Goal: Task Accomplishment & Management: Manage account settings

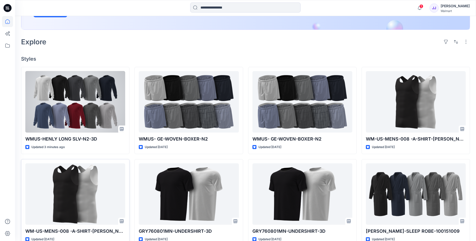
scroll to position [109, 0]
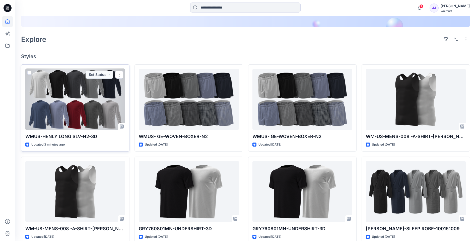
click at [65, 101] on div at bounding box center [75, 99] width 100 height 61
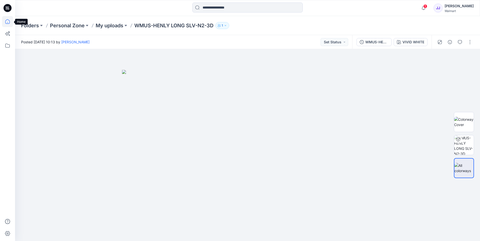
click at [7, 22] on icon at bounding box center [7, 21] width 11 height 11
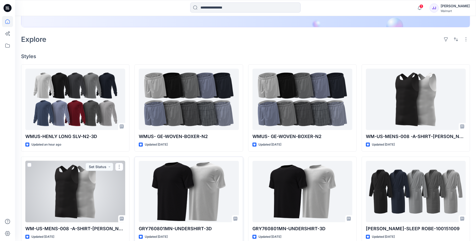
scroll to position [218, 0]
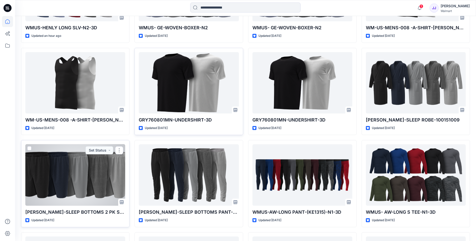
click at [89, 187] on div at bounding box center [75, 175] width 100 height 61
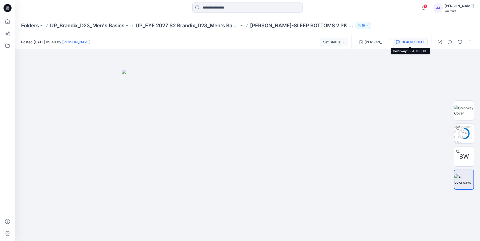
click at [413, 41] on div "BLACK SOOT" at bounding box center [413, 42] width 23 height 6
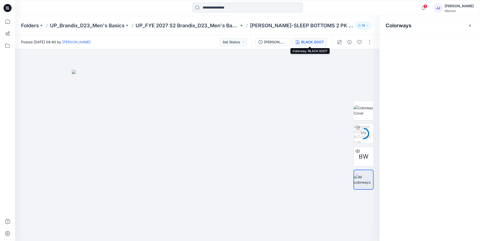
click at [413, 41] on div "Colorways" at bounding box center [430, 128] width 100 height 225
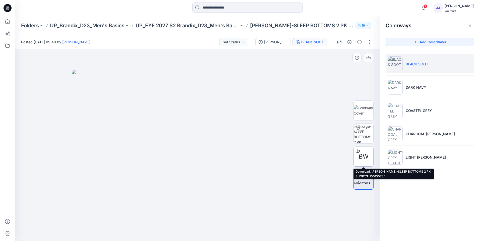
click at [359, 152] on icon at bounding box center [358, 151] width 4 height 4
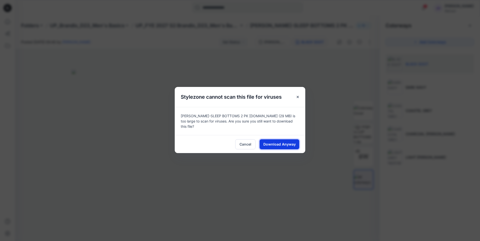
click at [272, 143] on span "Download Anyway" at bounding box center [279, 144] width 32 height 5
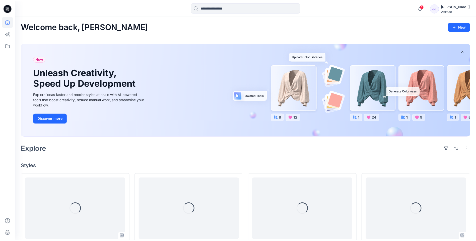
scroll to position [218, 0]
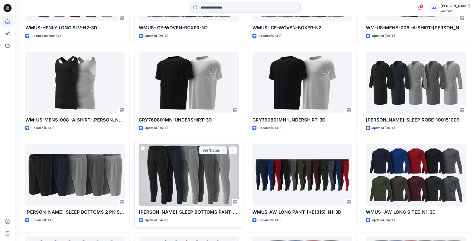
scroll to position [109, 0]
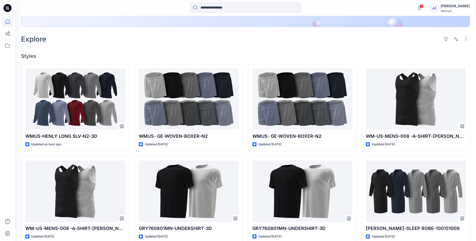
click at [109, 43] on div "Explore" at bounding box center [245, 39] width 449 height 12
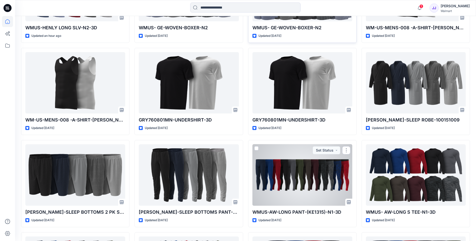
scroll to position [326, 0]
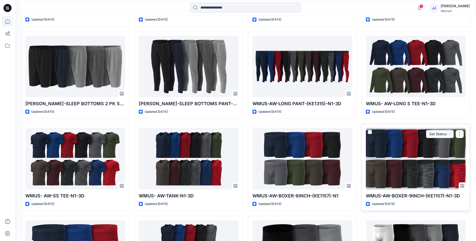
click at [399, 163] on div at bounding box center [416, 158] width 100 height 61
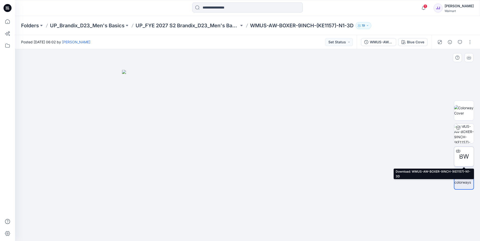
click at [459, 149] on icon at bounding box center [458, 151] width 4 height 4
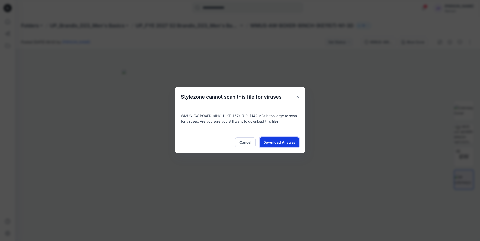
click at [290, 142] on span "Download Anyway" at bounding box center [279, 142] width 32 height 5
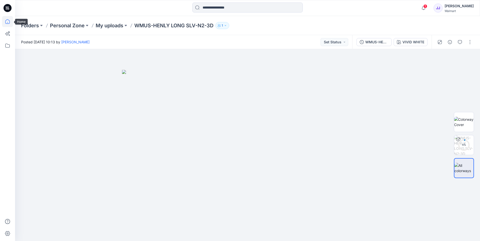
click at [11, 21] on icon at bounding box center [7, 21] width 11 height 11
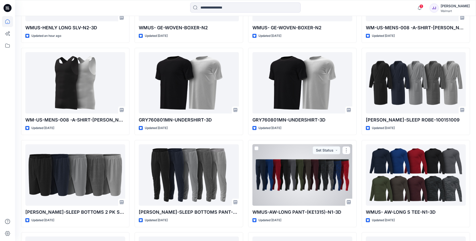
scroll to position [326, 0]
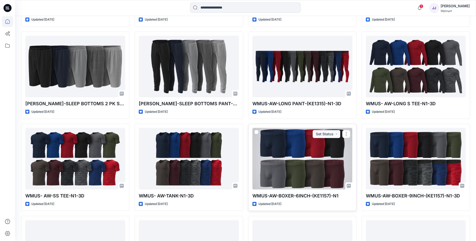
click at [307, 171] on div at bounding box center [303, 158] width 100 height 61
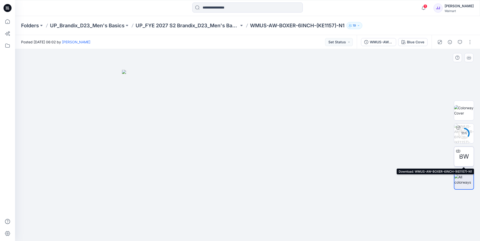
click at [458, 151] on icon at bounding box center [458, 150] width 2 height 3
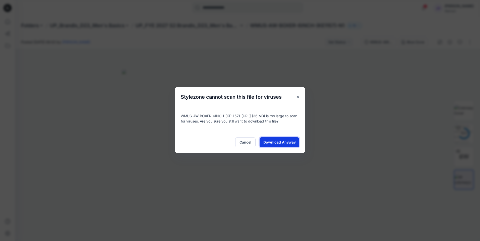
click at [276, 145] on button "Download Anyway" at bounding box center [280, 143] width 40 height 10
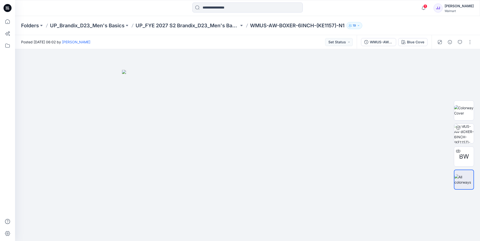
click at [81, 12] on div at bounding box center [73, 8] width 116 height 11
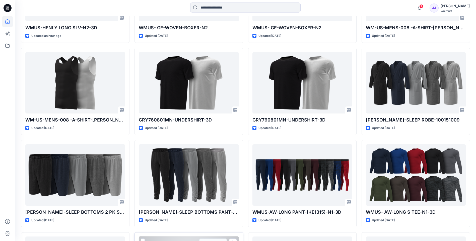
scroll to position [109, 0]
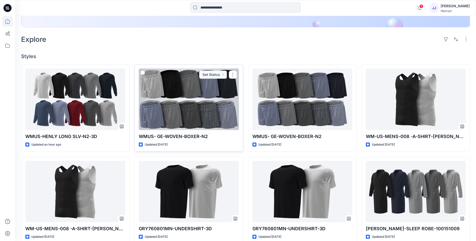
click at [164, 104] on div at bounding box center [189, 99] width 100 height 61
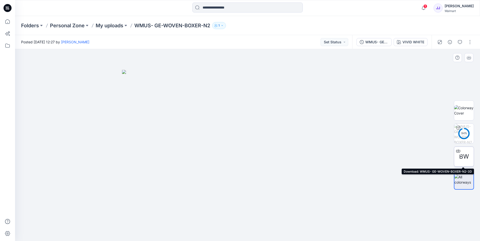
click at [457, 149] on icon at bounding box center [458, 151] width 4 height 4
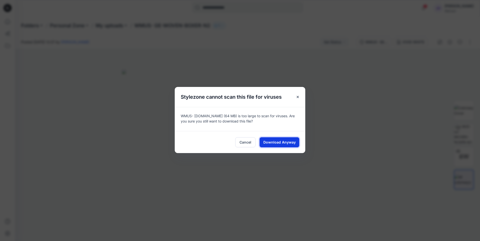
click at [266, 140] on span "Download Anyway" at bounding box center [279, 142] width 32 height 5
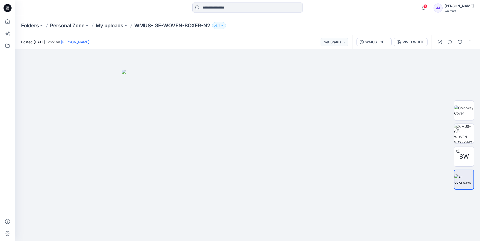
click at [59, 14] on div "1 Notifications Your style WMUS-HENLY LONG SLV-N2-3D is ready 4 minutes ago You…" at bounding box center [247, 8] width 465 height 16
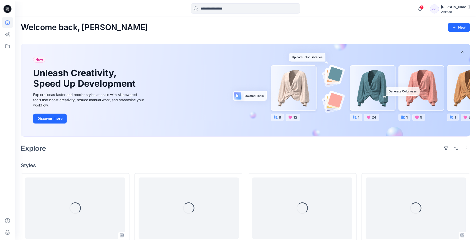
scroll to position [109, 0]
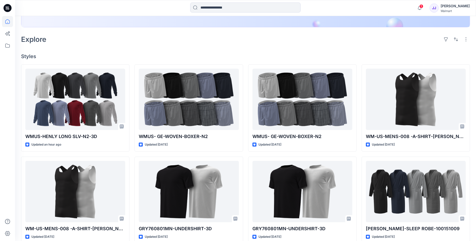
drag, startPoint x: 72, startPoint y: 45, endPoint x: 72, endPoint y: 52, distance: 6.8
click at [72, 45] on div "Explore" at bounding box center [245, 39] width 449 height 12
click at [383, 9] on div "1 Notifications Your style WMUS-HENLY LONG SLV-N2-3D is ready 4 minutes ago You…" at bounding box center [245, 8] width 461 height 11
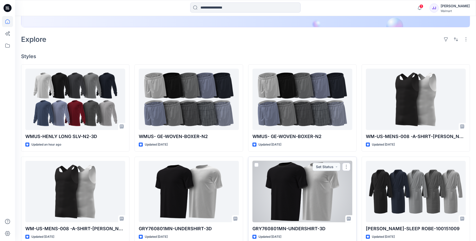
scroll to position [218, 0]
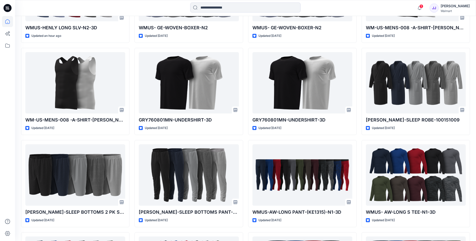
click at [350, 5] on div at bounding box center [245, 8] width 230 height 11
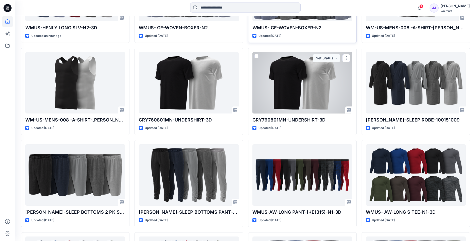
scroll to position [0, 0]
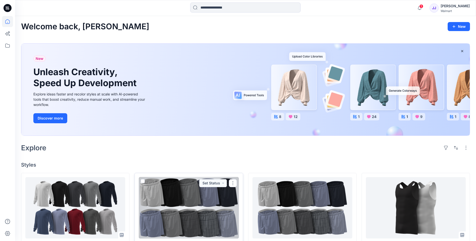
click at [207, 202] on div at bounding box center [189, 207] width 100 height 61
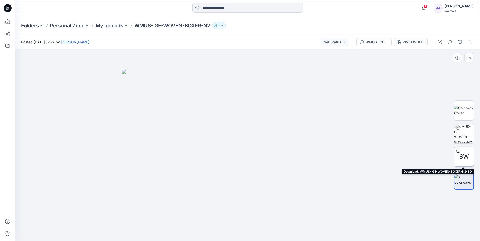
click at [458, 149] on icon at bounding box center [458, 151] width 4 height 4
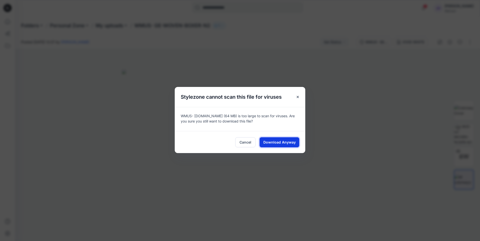
click at [288, 138] on button "Download Anyway" at bounding box center [280, 143] width 40 height 10
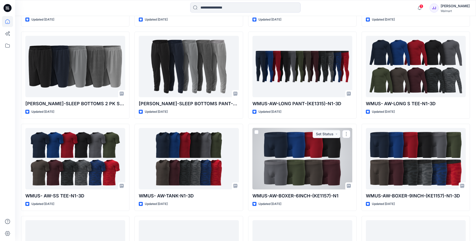
scroll to position [435, 0]
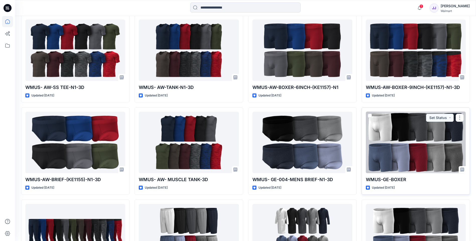
click at [391, 143] on div at bounding box center [416, 142] width 100 height 61
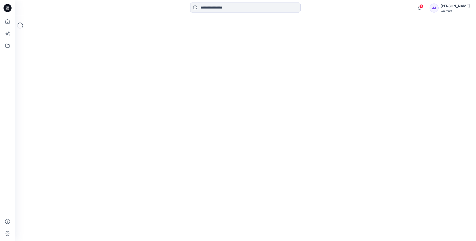
click at [391, 143] on div "Loading..." at bounding box center [245, 128] width 461 height 225
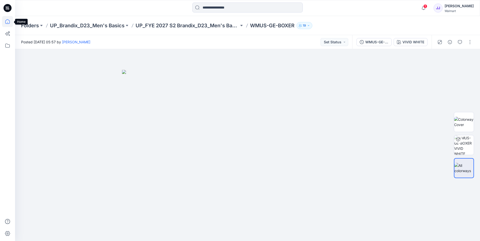
click at [10, 22] on icon at bounding box center [7, 21] width 5 height 5
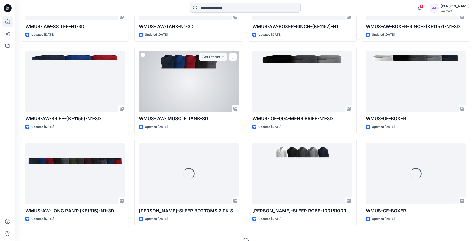
scroll to position [505, 0]
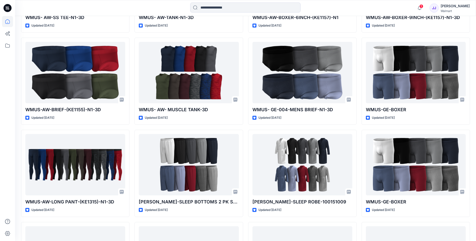
click at [320, 6] on div at bounding box center [245, 8] width 230 height 11
click at [322, 5] on div at bounding box center [245, 8] width 230 height 11
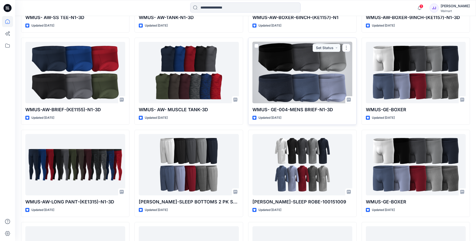
click at [302, 83] on div at bounding box center [303, 72] width 100 height 61
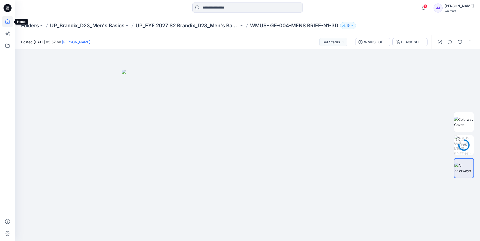
click at [5, 23] on icon at bounding box center [7, 21] width 11 height 11
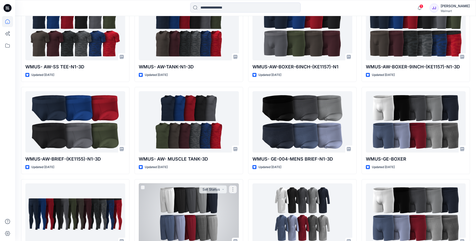
scroll to position [347, 0]
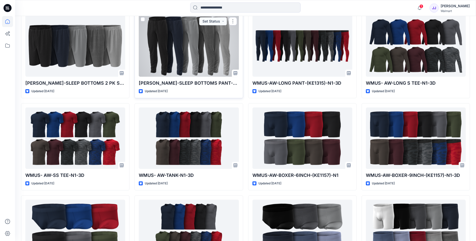
click at [192, 58] on div at bounding box center [189, 45] width 100 height 61
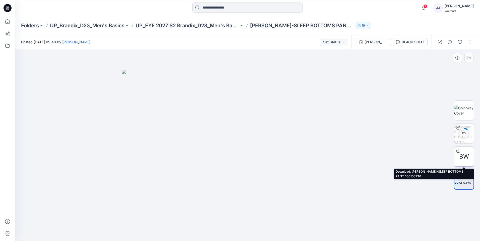
click at [455, 151] on div at bounding box center [458, 151] width 8 height 8
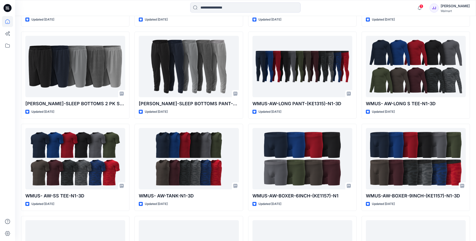
scroll to position [435, 0]
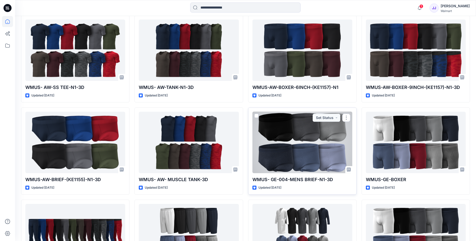
click at [320, 156] on div at bounding box center [303, 142] width 100 height 61
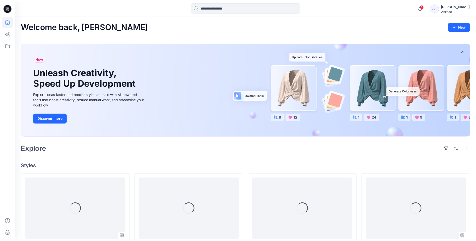
scroll to position [435, 0]
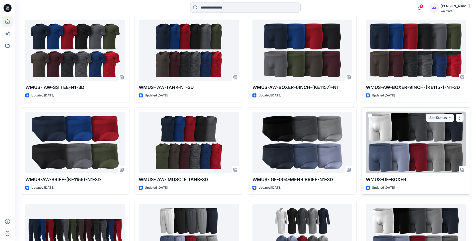
click at [383, 147] on div at bounding box center [416, 142] width 100 height 61
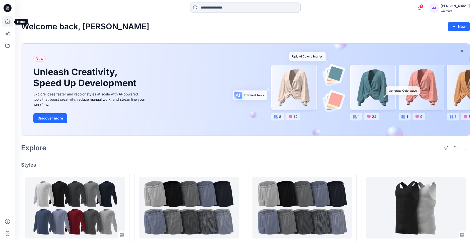
click at [8, 23] on icon at bounding box center [7, 21] width 11 height 11
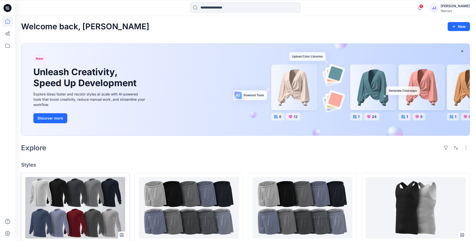
scroll to position [109, 0]
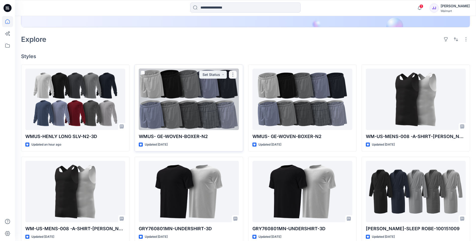
click at [173, 124] on div at bounding box center [189, 99] width 100 height 61
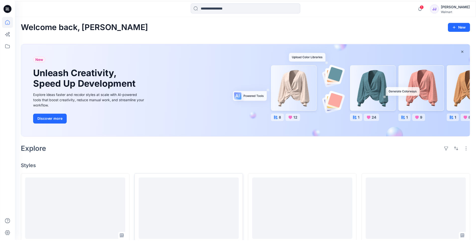
scroll to position [109, 0]
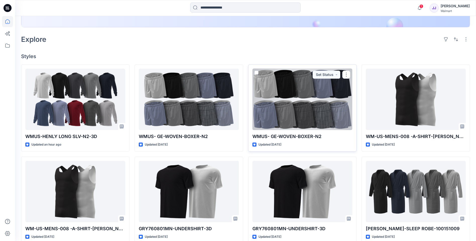
click at [280, 110] on div at bounding box center [303, 99] width 100 height 61
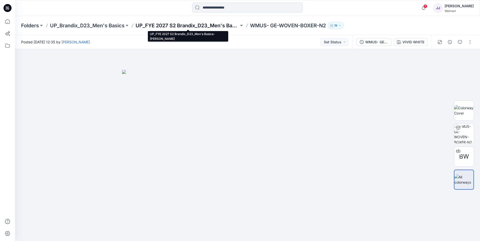
click at [177, 27] on p "UP_FYE 2027 S2 Brandix_D23_Men's Basics- GEORGE" at bounding box center [187, 25] width 103 height 7
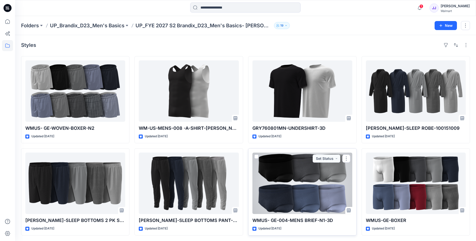
click at [316, 186] on div at bounding box center [303, 183] width 100 height 61
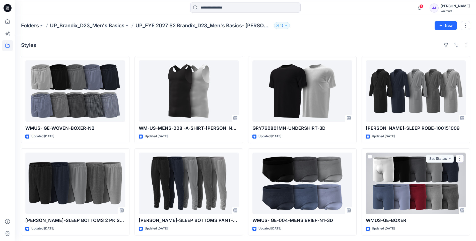
click at [392, 189] on div at bounding box center [416, 183] width 100 height 61
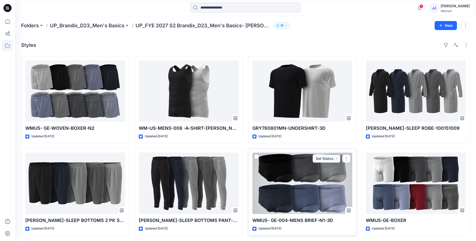
scroll to position [1, 0]
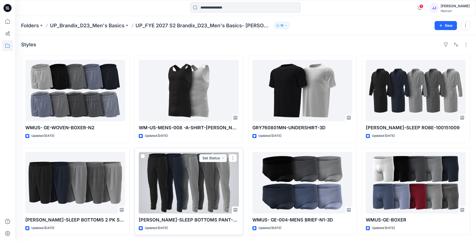
click at [193, 179] on div at bounding box center [189, 182] width 100 height 61
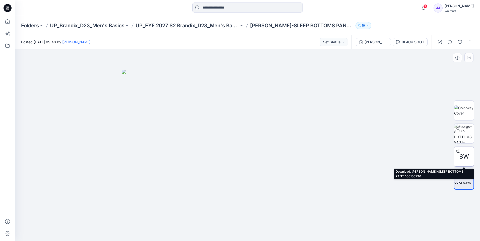
click at [458, 154] on div at bounding box center [458, 151] width 8 height 8
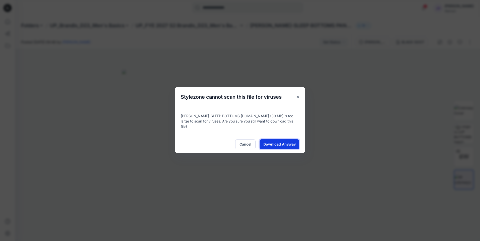
click at [272, 142] on span "Download Anyway" at bounding box center [279, 144] width 32 height 5
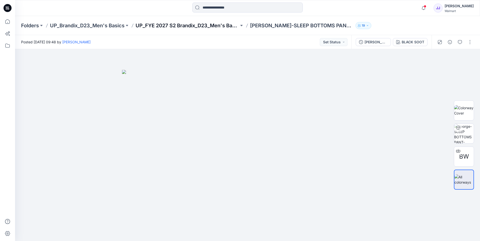
click at [173, 29] on p "UP_FYE 2027 S2 Brandix_D23_Men's Basics- GEORGE" at bounding box center [187, 25] width 103 height 7
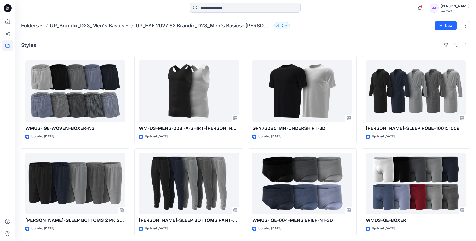
click at [392, 31] on div "Folders UP_Brandix_D23_Men's Basics UP_FYE 2027 S2 Brandix_D23_Men's Basics- GE…" at bounding box center [245, 25] width 461 height 19
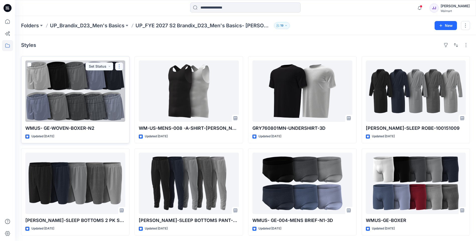
click at [117, 66] on button "button" at bounding box center [119, 66] width 8 height 8
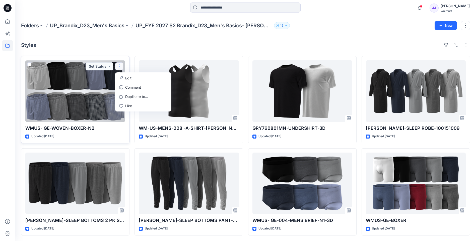
click at [127, 77] on p "Edit" at bounding box center [128, 78] width 6 height 5
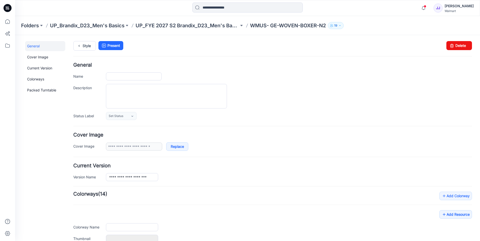
type input "**********"
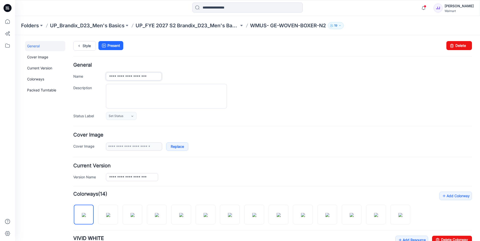
click at [124, 75] on input "**********" at bounding box center [134, 77] width 56 height 8
drag, startPoint x: 108, startPoint y: 78, endPoint x: 228, endPoint y: 76, distance: 120.2
click at [228, 76] on div "**********" at bounding box center [289, 77] width 366 height 8
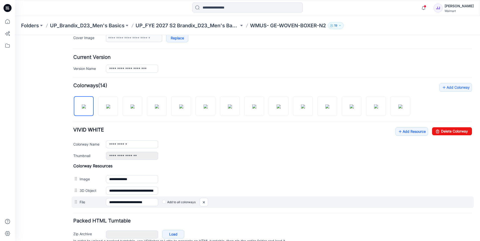
scroll to position [0, 0]
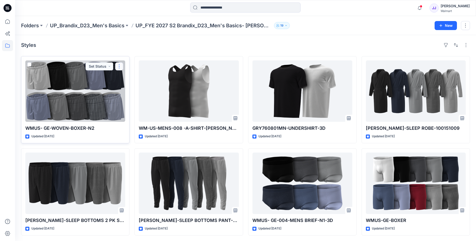
click at [117, 66] on button "button" at bounding box center [119, 66] width 8 height 8
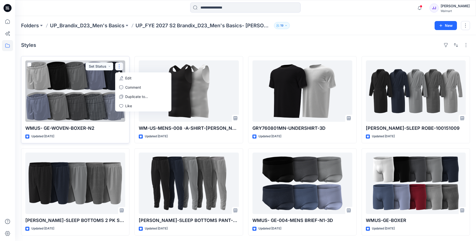
click at [130, 81] on p "Edit" at bounding box center [128, 78] width 6 height 5
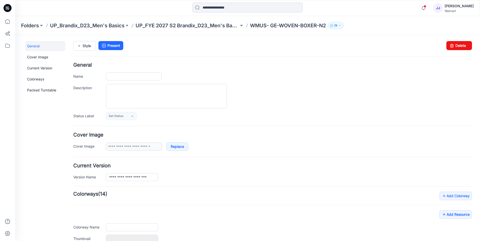
type input "**********"
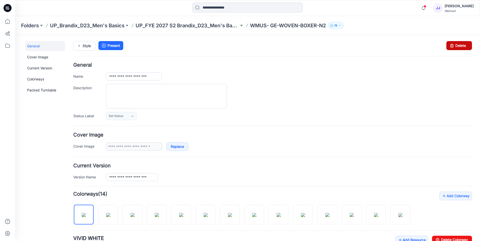
click at [455, 46] on link "Delete" at bounding box center [459, 45] width 26 height 9
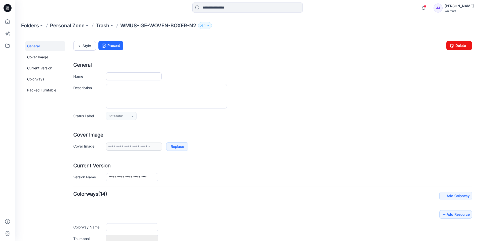
type input "**********"
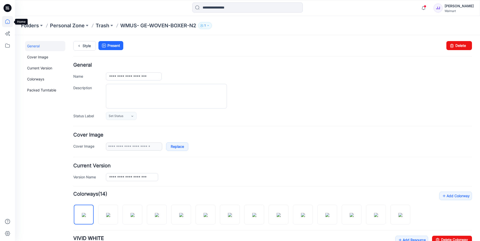
click at [7, 23] on icon at bounding box center [7, 21] width 11 height 11
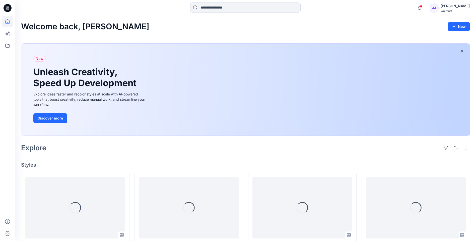
scroll to position [109, 0]
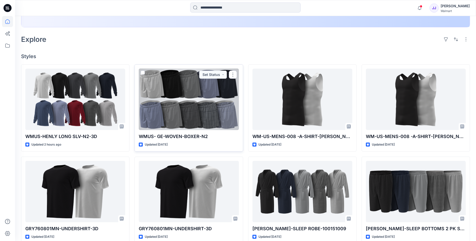
click at [181, 109] on div at bounding box center [189, 99] width 100 height 61
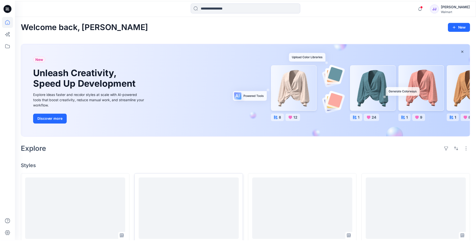
scroll to position [109, 0]
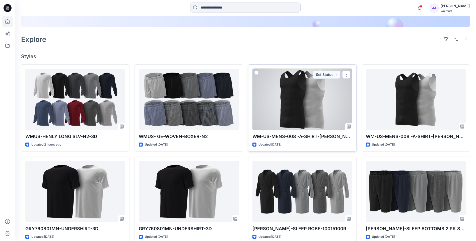
click at [283, 116] on div at bounding box center [303, 99] width 100 height 61
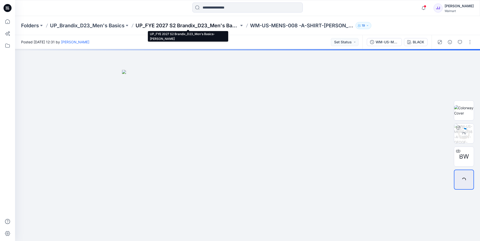
click at [170, 27] on p "UP_FYE 2027 S2 Brandix_D23_Men's Basics- [PERSON_NAME]" at bounding box center [187, 25] width 103 height 7
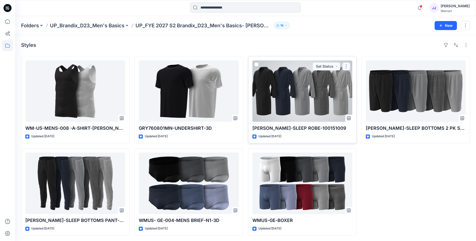
click at [346, 65] on button "button" at bounding box center [346, 66] width 8 height 8
click at [345, 65] on button "button" at bounding box center [346, 66] width 8 height 8
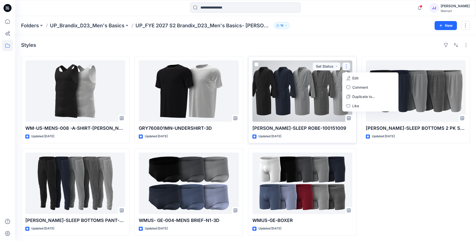
click at [356, 77] on p "Edit" at bounding box center [355, 78] width 6 height 5
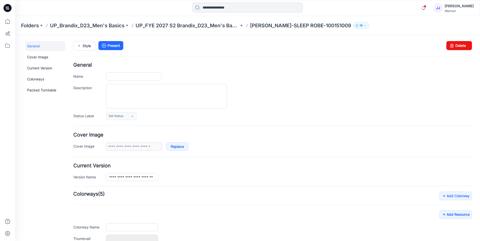
type input "**********"
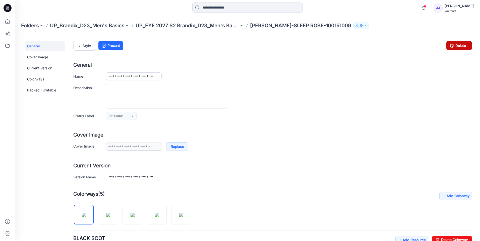
drag, startPoint x: 457, startPoint y: 46, endPoint x: 285, endPoint y: 60, distance: 172.7
click at [457, 46] on link "Delete" at bounding box center [459, 45] width 26 height 9
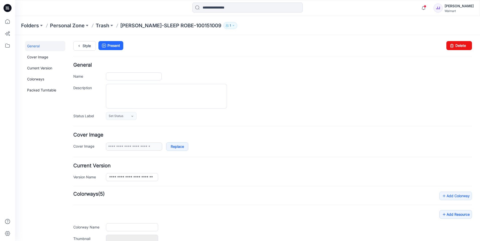
type input "**********"
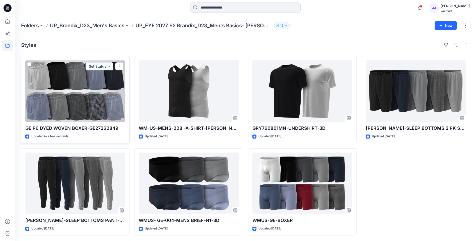
click at [78, 101] on div at bounding box center [75, 90] width 100 height 61
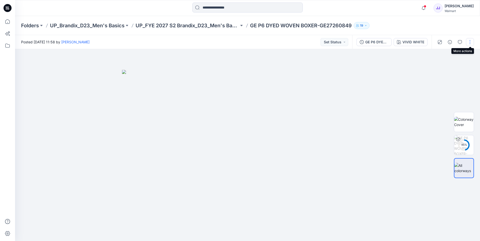
click at [467, 43] on button "button" at bounding box center [470, 42] width 8 height 8
click at [442, 68] on button "Edit" at bounding box center [449, 67] width 46 height 9
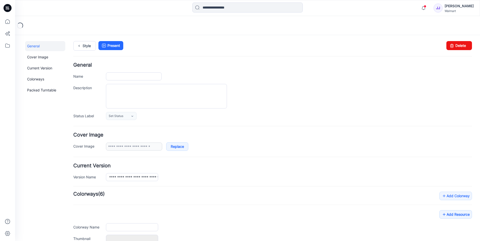
type input "**********"
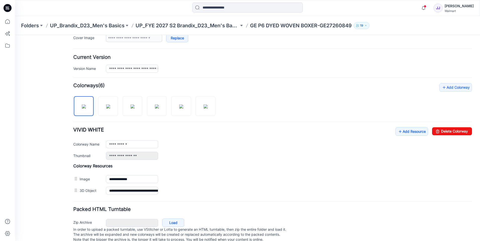
scroll to position [121, 0]
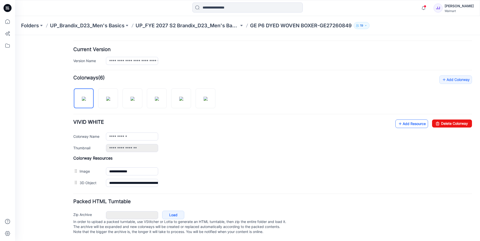
click at [398, 122] on icon at bounding box center [400, 124] width 5 height 8
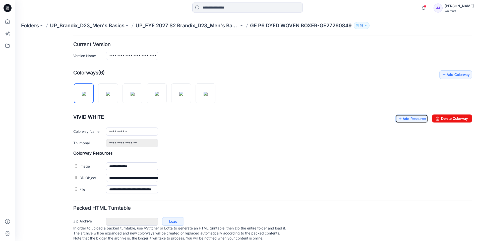
scroll to position [0, 0]
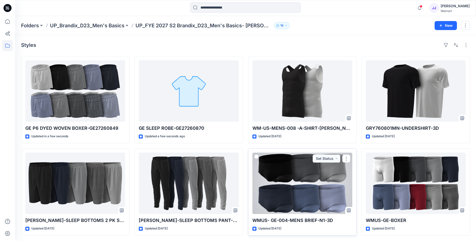
scroll to position [1, 0]
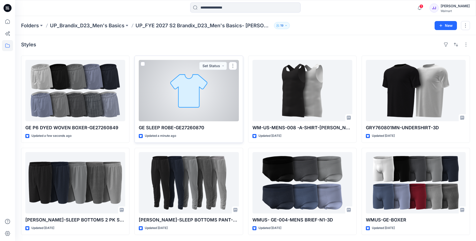
click at [178, 93] on div at bounding box center [189, 90] width 100 height 61
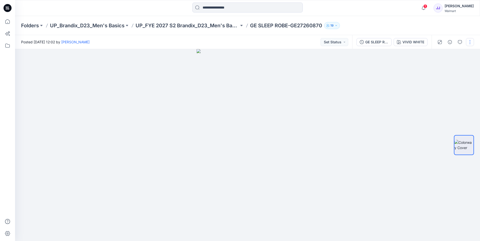
click at [469, 44] on button "button" at bounding box center [470, 42] width 8 height 8
click at [443, 68] on button "Edit" at bounding box center [449, 67] width 46 height 9
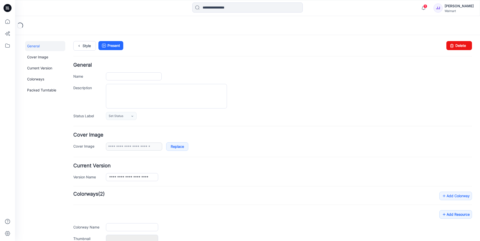
type input "**********"
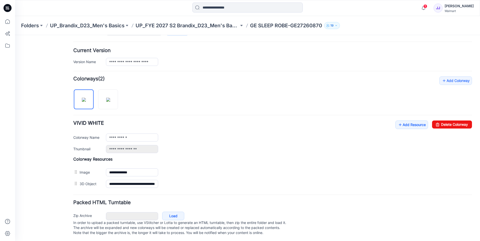
scroll to position [121, 0]
click at [409, 120] on link "Add Resource" at bounding box center [411, 124] width 33 height 9
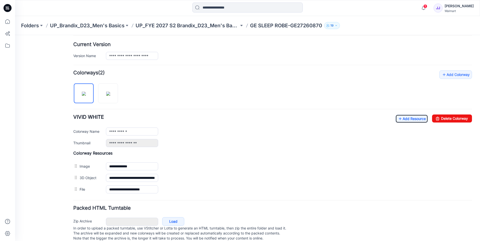
scroll to position [0, 0]
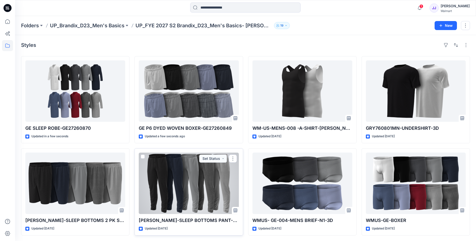
scroll to position [1, 0]
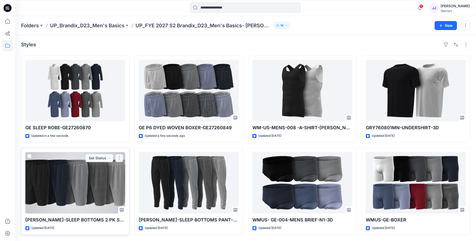
click at [117, 159] on button "button" at bounding box center [119, 158] width 8 height 8
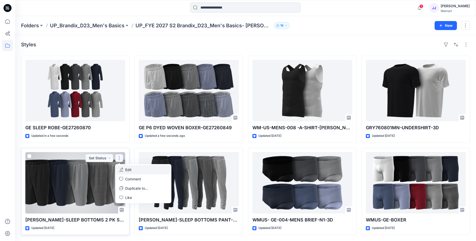
click at [127, 169] on p "Edit" at bounding box center [128, 169] width 6 height 5
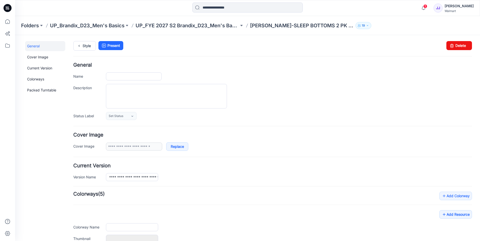
type input "**********"
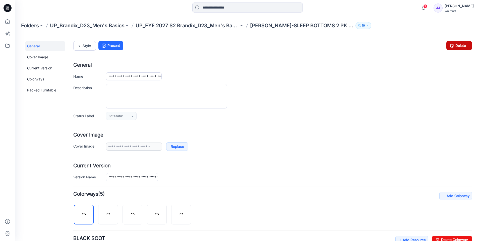
drag, startPoint x: 280, startPoint y: 64, endPoint x: 457, endPoint y: 47, distance: 177.7
click at [457, 47] on link "Delete" at bounding box center [459, 45] width 26 height 9
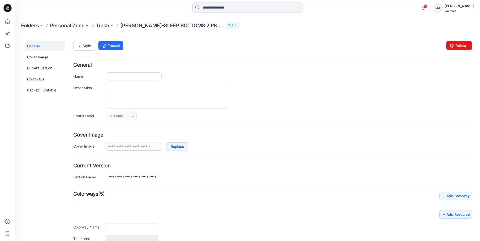
type input "**********"
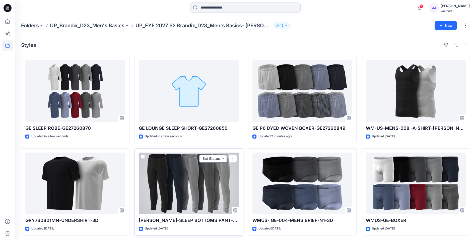
scroll to position [1, 0]
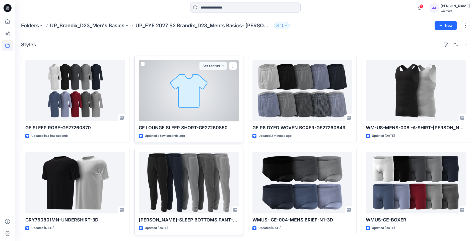
click at [200, 98] on div at bounding box center [189, 90] width 100 height 61
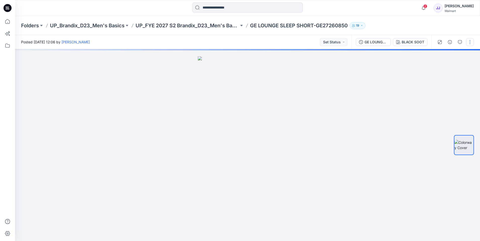
click at [469, 43] on button "button" at bounding box center [470, 42] width 8 height 8
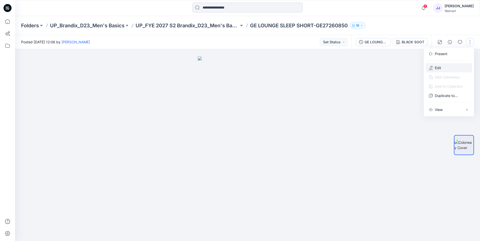
click at [438, 67] on p "Edit" at bounding box center [438, 67] width 6 height 5
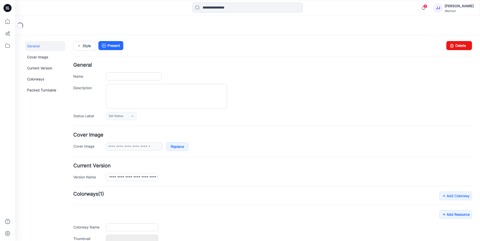
type input "**********"
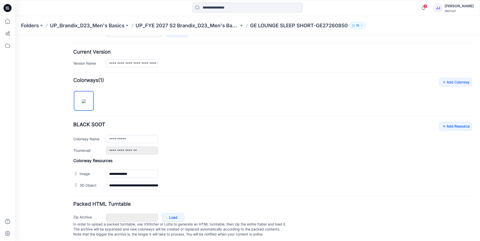
scroll to position [121, 0]
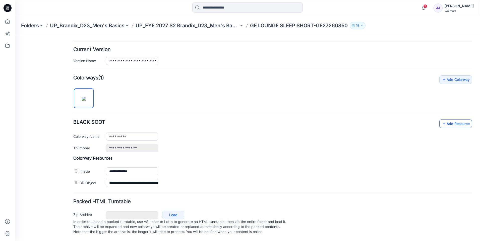
click at [451, 121] on link "Add Resource" at bounding box center [455, 124] width 33 height 9
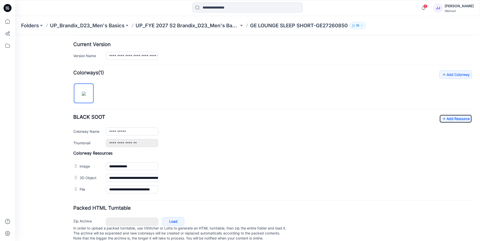
scroll to position [0, 0]
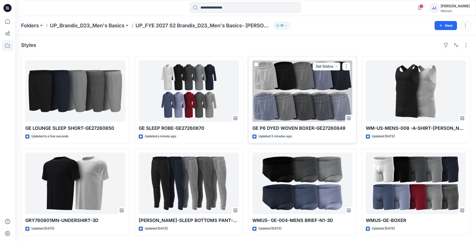
scroll to position [1, 0]
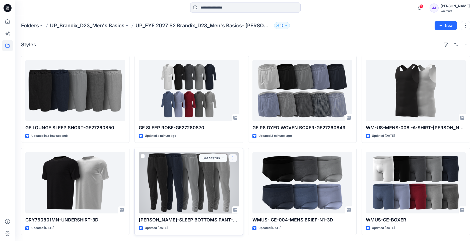
click at [232, 161] on button "button" at bounding box center [233, 158] width 8 height 8
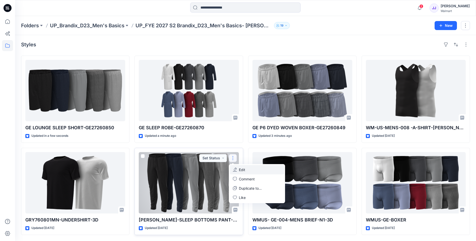
click at [240, 170] on p "Edit" at bounding box center [242, 169] width 6 height 5
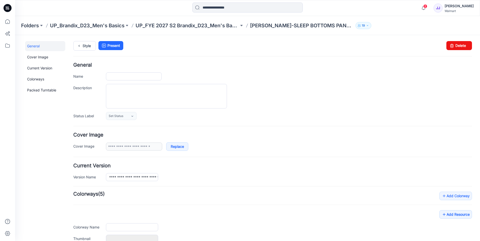
type input "**********"
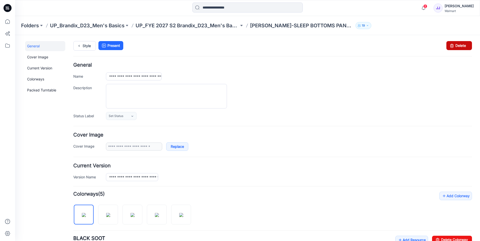
drag, startPoint x: 280, startPoint y: 64, endPoint x: 460, endPoint y: 46, distance: 181.1
click at [460, 46] on link "Delete" at bounding box center [459, 45] width 26 height 9
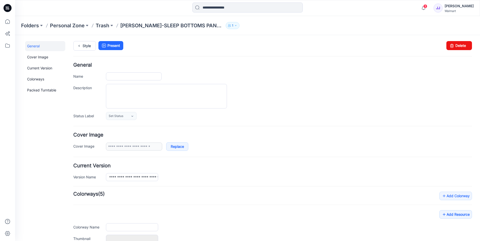
type input "**********"
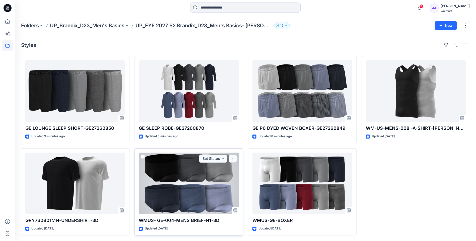
click at [235, 158] on button "button" at bounding box center [233, 159] width 8 height 8
click at [233, 158] on button "button" at bounding box center [233, 159] width 8 height 8
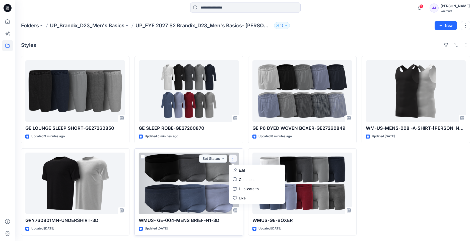
click at [239, 171] on p "Edit" at bounding box center [242, 170] width 6 height 5
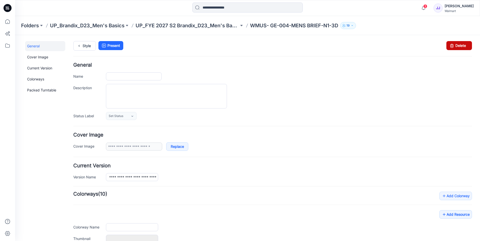
type input "**********"
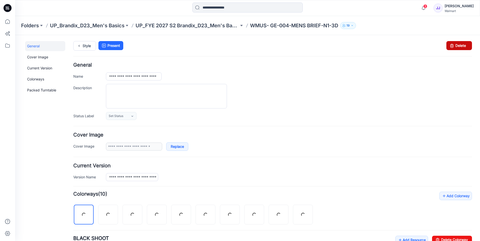
click at [457, 44] on link "Delete" at bounding box center [459, 45] width 26 height 9
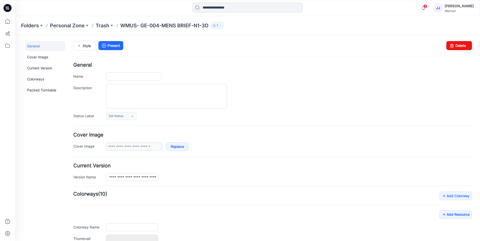
type input "**********"
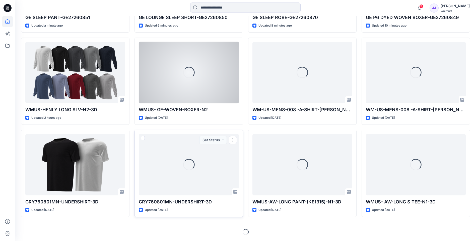
scroll to position [119, 0]
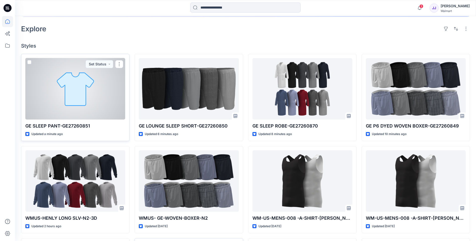
click at [62, 104] on div at bounding box center [75, 88] width 100 height 61
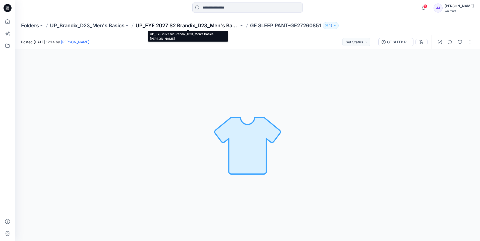
click at [198, 27] on p "UP_FYE 2027 S2 Brandix_D23_Men's Basics- [PERSON_NAME]" at bounding box center [187, 25] width 103 height 7
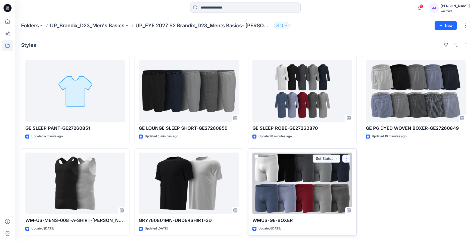
click at [346, 157] on button "button" at bounding box center [346, 159] width 8 height 8
click at [357, 175] on link "Comment" at bounding box center [370, 179] width 54 height 9
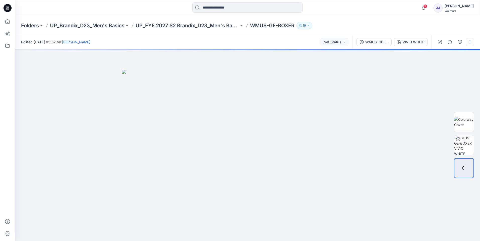
click at [471, 42] on div at bounding box center [430, 128] width 100 height 225
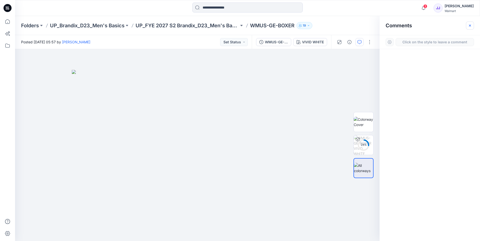
click at [470, 26] on icon "button" at bounding box center [470, 25] width 2 height 2
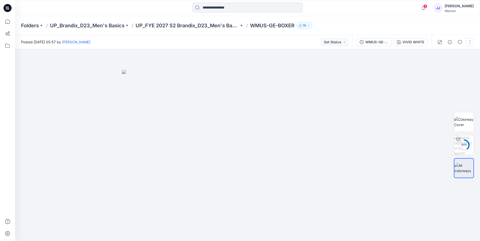
click at [467, 41] on button "button" at bounding box center [470, 42] width 8 height 8
click at [440, 68] on p "Edit" at bounding box center [438, 67] width 6 height 5
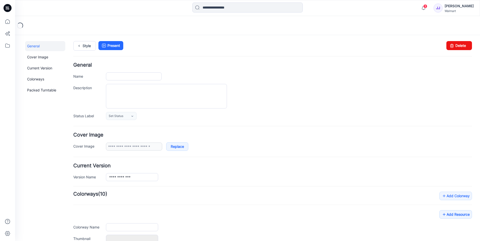
type input "**********"
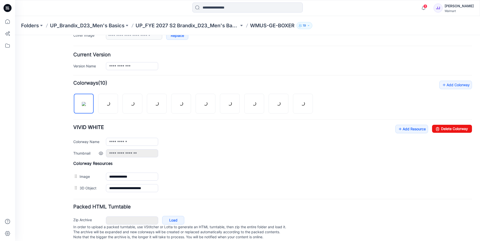
scroll to position [121, 0]
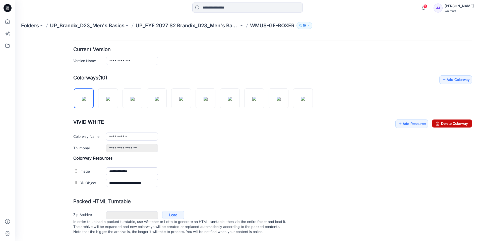
click at [444, 120] on link "Delete Colorway" at bounding box center [452, 124] width 40 height 8
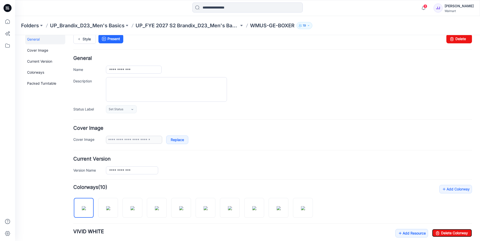
scroll to position [0, 0]
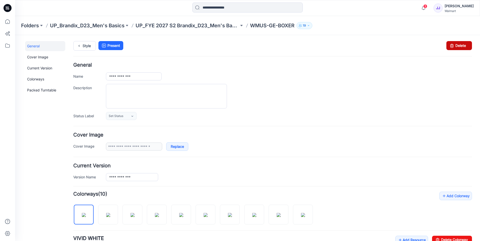
drag, startPoint x: 450, startPoint y: 44, endPoint x: 282, endPoint y: 60, distance: 169.2
click at [450, 44] on icon at bounding box center [451, 45] width 7 height 9
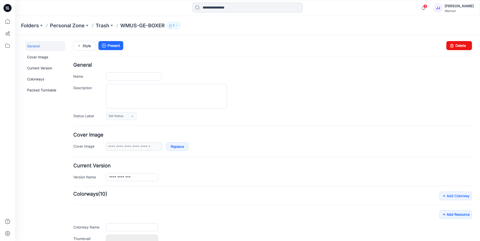
type input "**********"
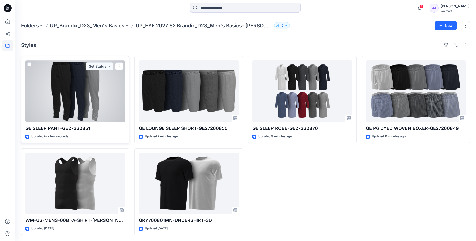
click at [80, 98] on div at bounding box center [75, 90] width 100 height 61
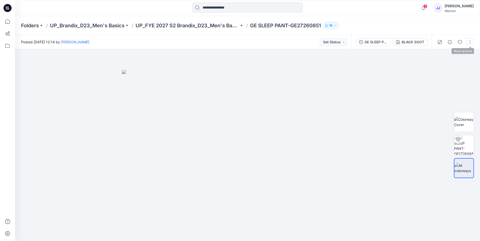
click at [467, 41] on button "button" at bounding box center [470, 42] width 8 height 8
click at [444, 68] on button "Edit" at bounding box center [449, 67] width 46 height 9
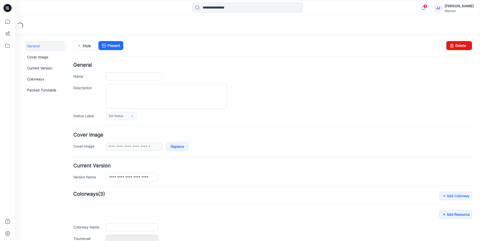
type input "**********"
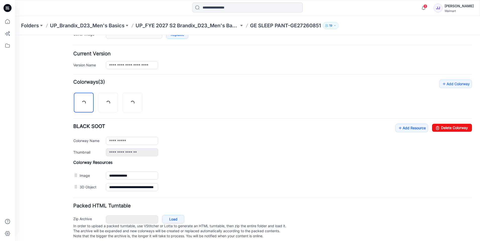
scroll to position [121, 0]
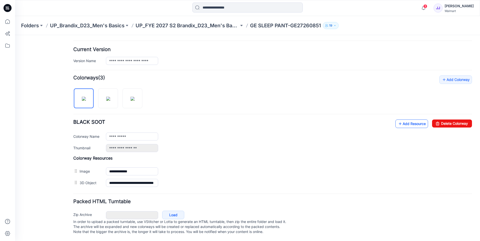
click at [412, 123] on link "Add Resource" at bounding box center [411, 124] width 33 height 9
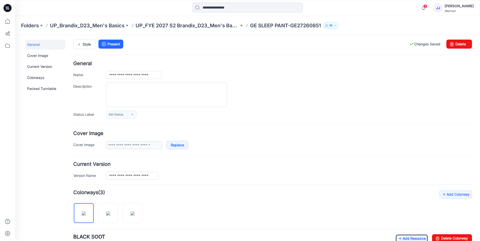
scroll to position [0, 0]
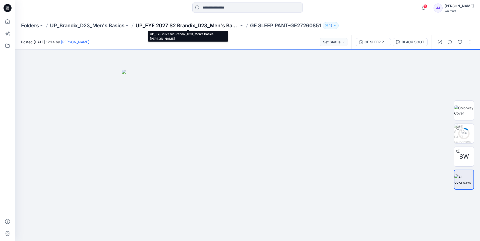
click at [189, 26] on p "UP_FYE 2027 S2 Brandix_D23_Men's Basics- [PERSON_NAME]" at bounding box center [187, 25] width 103 height 7
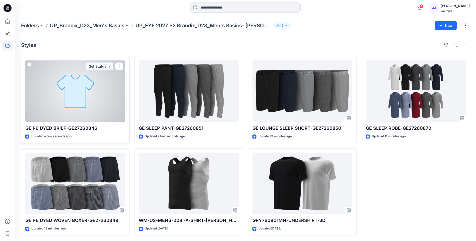
click at [108, 91] on div at bounding box center [75, 90] width 100 height 61
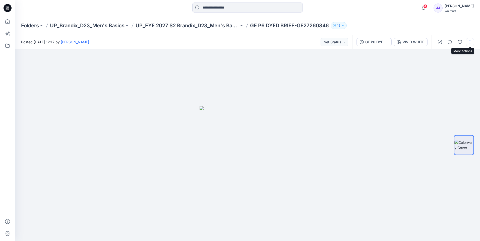
click at [474, 45] on button "button" at bounding box center [470, 42] width 8 height 8
click at [440, 66] on p "Edit" at bounding box center [438, 67] width 6 height 5
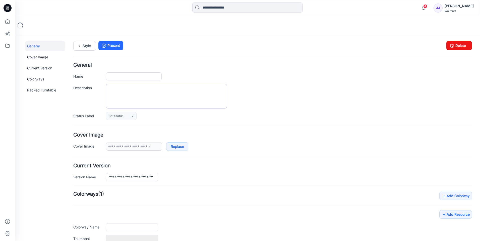
type input "**********"
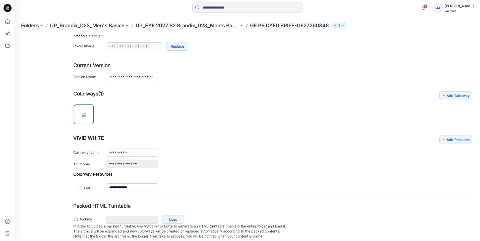
scroll to position [110, 0]
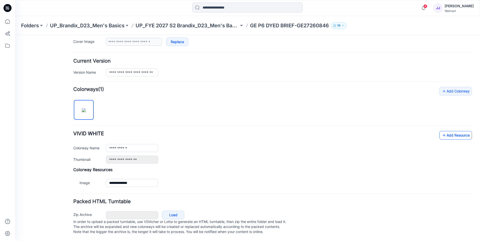
click at [448, 133] on link "Add Resource" at bounding box center [455, 135] width 33 height 9
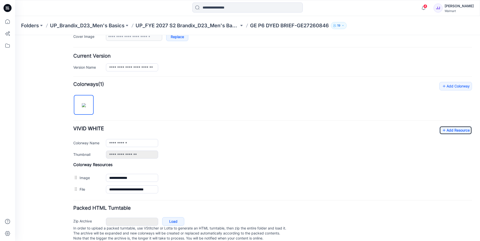
scroll to position [0, 0]
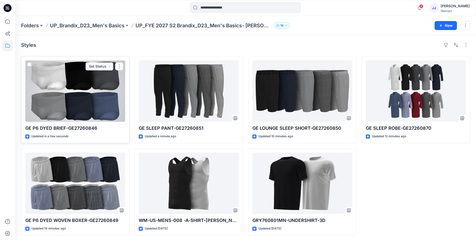
click at [105, 101] on div at bounding box center [75, 90] width 100 height 61
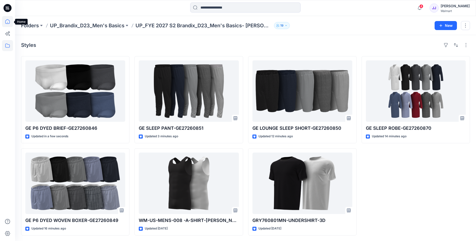
click at [8, 22] on icon at bounding box center [7, 21] width 11 height 11
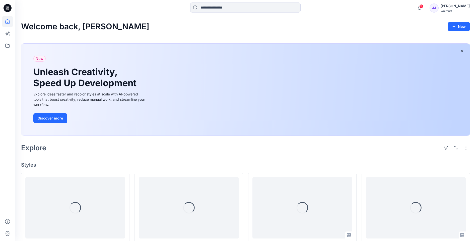
scroll to position [109, 0]
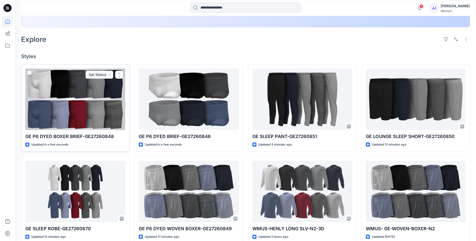
click at [77, 109] on div at bounding box center [75, 99] width 100 height 61
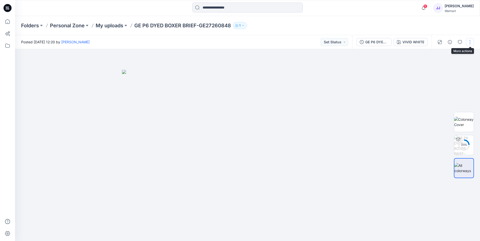
click at [471, 43] on button "button" at bounding box center [470, 42] width 8 height 8
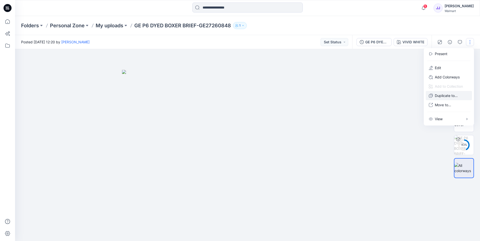
click at [442, 96] on p "Duplicate to..." at bounding box center [446, 95] width 23 height 5
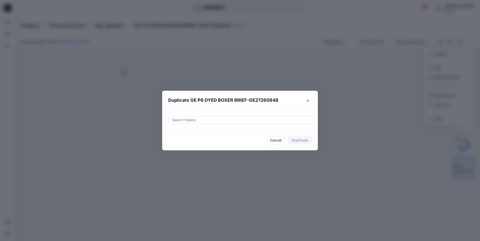
click at [267, 120] on div at bounding box center [239, 120] width 137 height 6
click at [307, 120] on div at bounding box center [239, 120] width 137 height 6
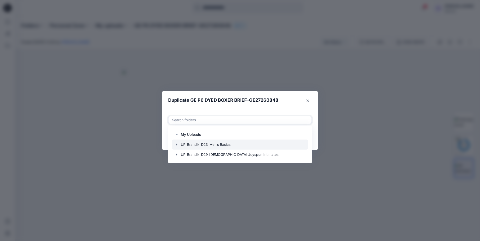
click at [177, 145] on icon "button" at bounding box center [176, 145] width 1 height 2
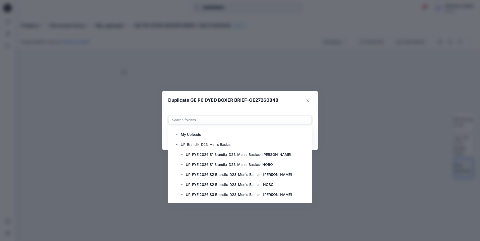
scroll to position [40, 0]
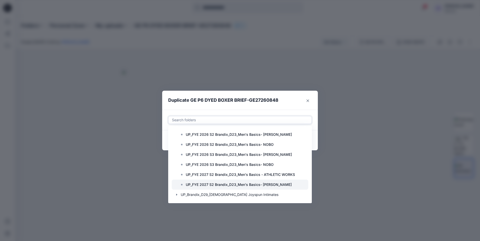
click at [262, 186] on p "UP_FYE 2027 S2 Brandix_D23_Men's Basics- [PERSON_NAME]" at bounding box center [239, 185] width 106 height 6
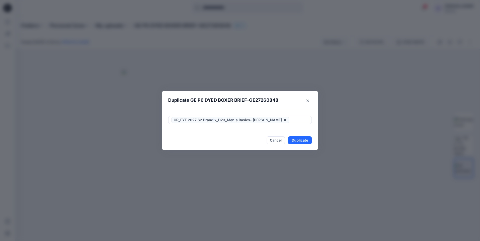
click at [292, 103] on header "Duplicate GE P6 DYED BOXER BRIEF-GE27260848" at bounding box center [235, 100] width 146 height 19
click at [297, 139] on button "Duplicate" at bounding box center [300, 141] width 24 height 8
click at [306, 99] on button "Close" at bounding box center [308, 101] width 8 height 8
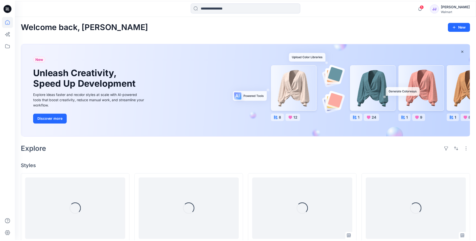
scroll to position [109, 0]
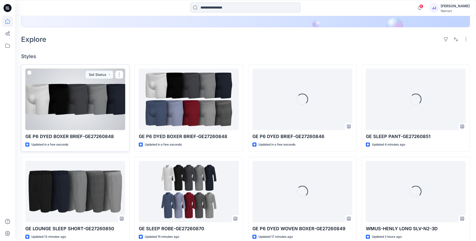
click at [72, 107] on div at bounding box center [75, 99] width 100 height 61
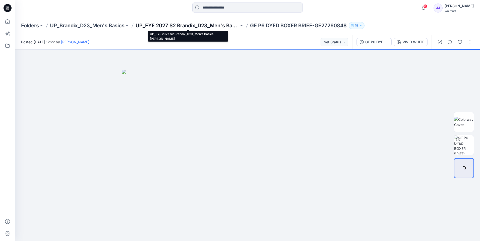
click at [171, 25] on p "UP_FYE 2027 S2 Brandix_D23_Men's Basics- [PERSON_NAME]" at bounding box center [187, 25] width 103 height 7
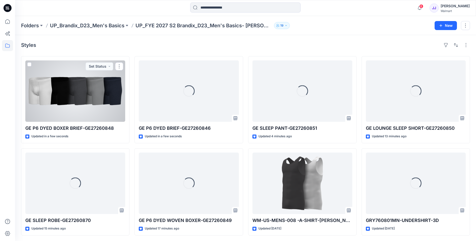
click at [83, 95] on div at bounding box center [75, 90] width 100 height 61
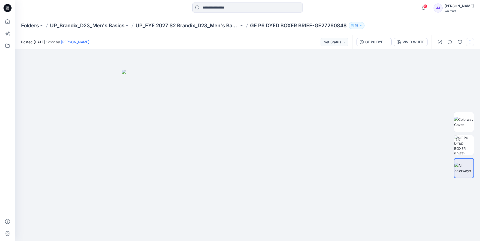
click at [468, 43] on button "button" at bounding box center [470, 42] width 8 height 8
click at [436, 64] on button "Edit" at bounding box center [449, 67] width 46 height 9
click at [432, 67] on icon "button" at bounding box center [431, 68] width 4 height 4
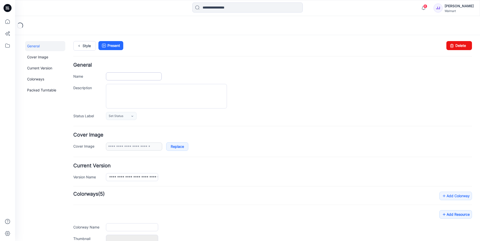
type input "**********"
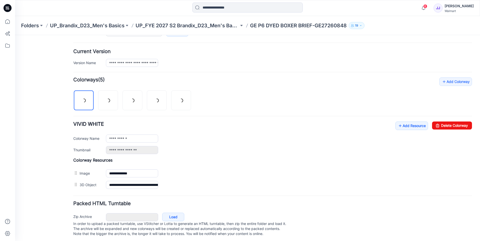
scroll to position [121, 0]
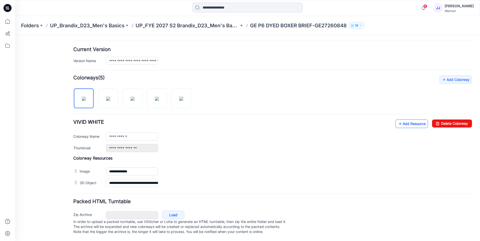
click at [411, 120] on link "Add Resource" at bounding box center [411, 124] width 33 height 9
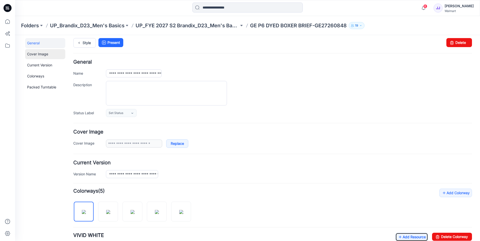
scroll to position [0, 0]
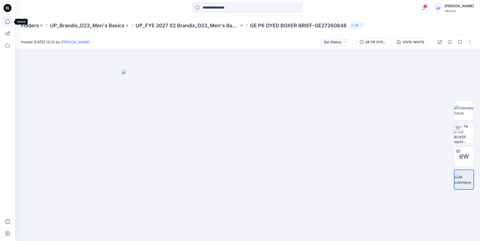
click at [6, 23] on icon at bounding box center [7, 21] width 11 height 11
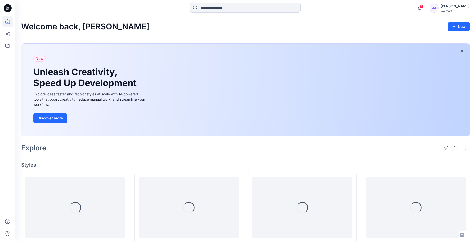
scroll to position [109, 0]
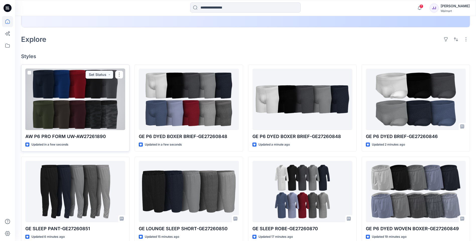
click at [62, 102] on div at bounding box center [75, 99] width 100 height 61
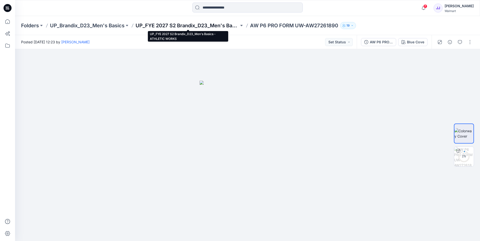
click at [207, 27] on p "UP_FYE 2027 S2 Brandix_D23_Men's Basics - ATHLETIC WORKS" at bounding box center [187, 25] width 103 height 7
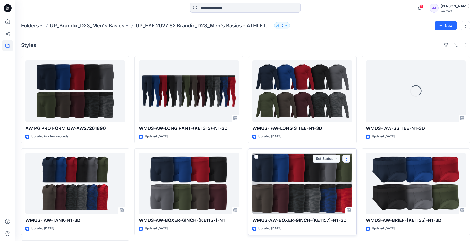
click at [348, 157] on button "button" at bounding box center [346, 159] width 8 height 8
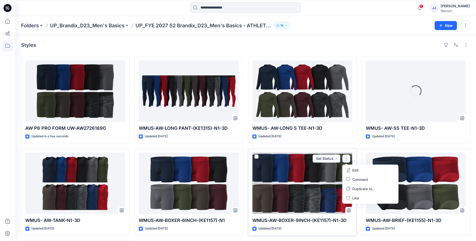
click at [355, 171] on p "Edit" at bounding box center [355, 170] width 6 height 5
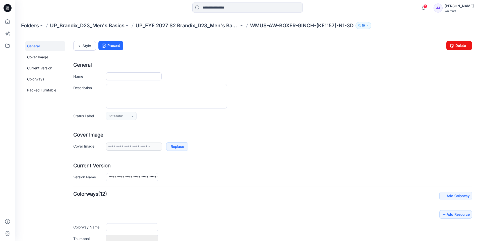
type input "**********"
type input "*********"
type input "**********"
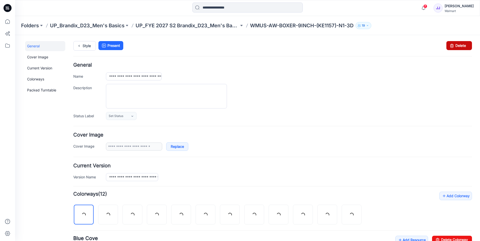
drag, startPoint x: 459, startPoint y: 50, endPoint x: 280, endPoint y: 62, distance: 179.6
click at [459, 50] on link "Delete" at bounding box center [459, 45] width 26 height 9
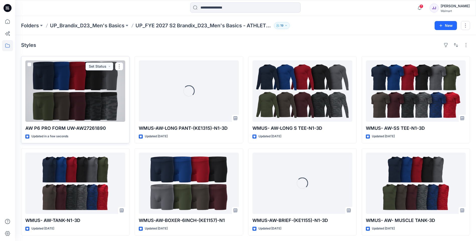
click at [92, 93] on div at bounding box center [75, 90] width 100 height 61
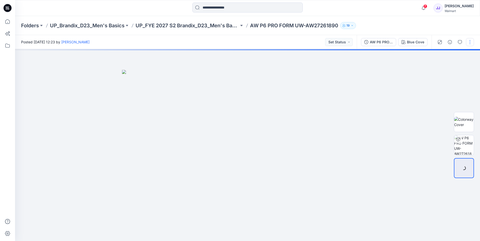
click at [469, 41] on button "button" at bounding box center [470, 42] width 8 height 8
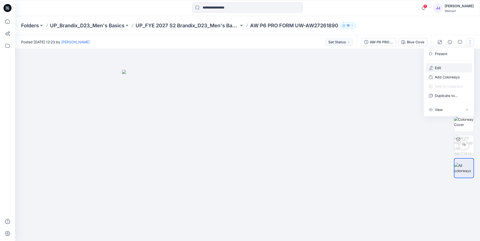
click at [439, 68] on p "Edit" at bounding box center [438, 67] width 6 height 5
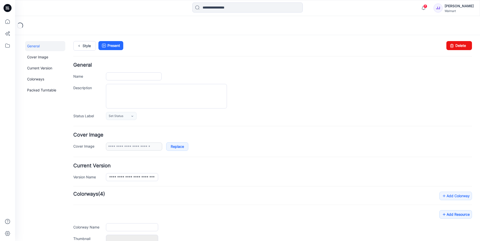
type input "**********"
type input "*********"
type input "**********"
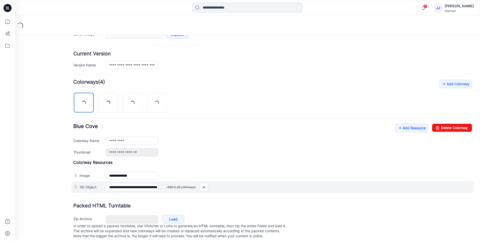
scroll to position [121, 0]
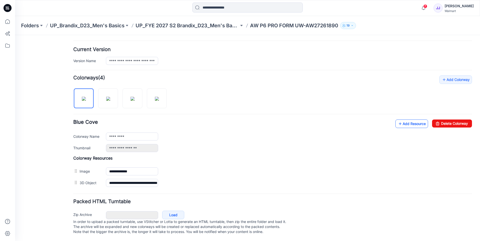
click at [406, 122] on link "Add Resource" at bounding box center [411, 124] width 33 height 9
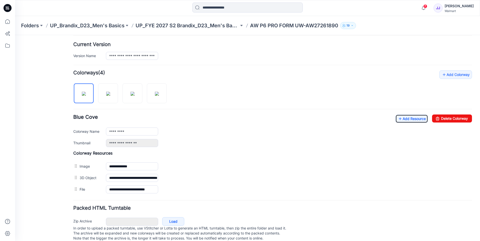
scroll to position [0, 0]
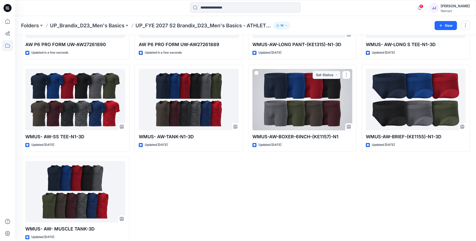
scroll to position [93, 0]
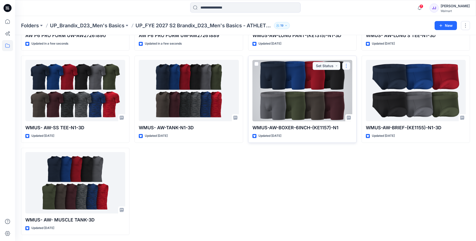
click at [347, 63] on button "button" at bounding box center [346, 66] width 8 height 8
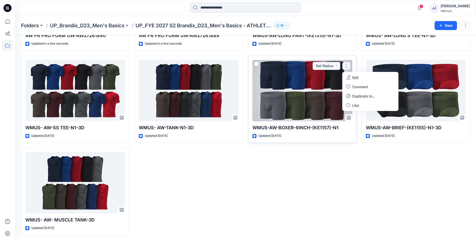
click at [356, 78] on p "Edit" at bounding box center [355, 77] width 6 height 5
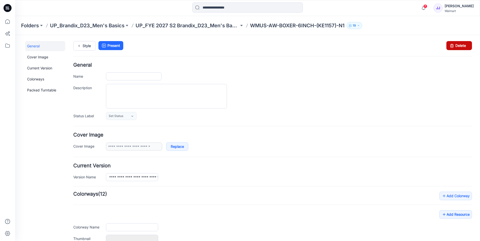
type input "**********"
type input "*********"
type input "**********"
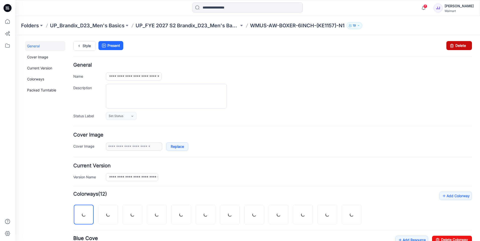
click at [456, 47] on link "Delete" at bounding box center [459, 45] width 26 height 9
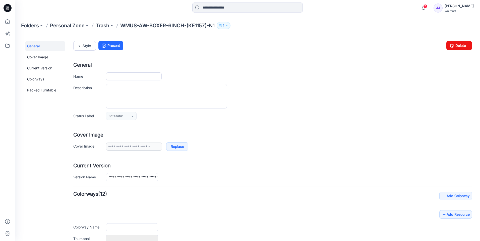
type input "**********"
type input "*********"
type input "**********"
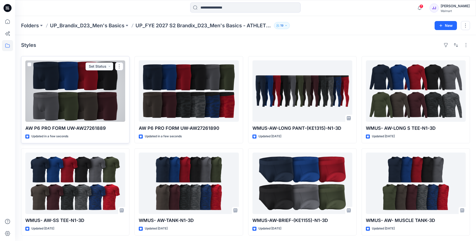
click at [68, 113] on div at bounding box center [75, 90] width 100 height 61
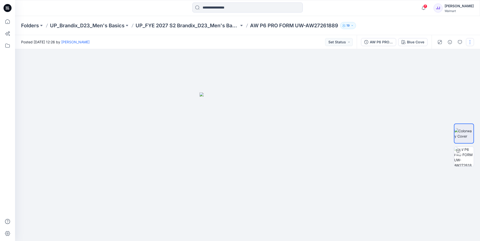
click at [471, 42] on button "button" at bounding box center [470, 42] width 8 height 8
click at [470, 42] on button "button" at bounding box center [470, 42] width 8 height 8
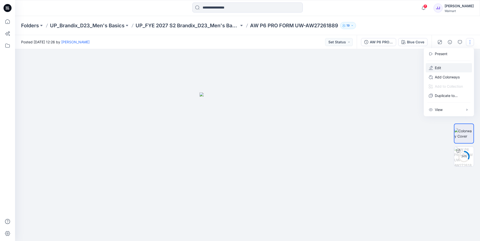
click at [437, 67] on p "Edit" at bounding box center [438, 67] width 6 height 5
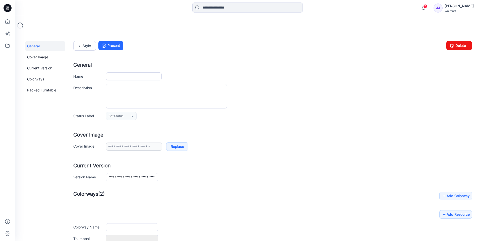
type input "**********"
type input "*********"
type input "**********"
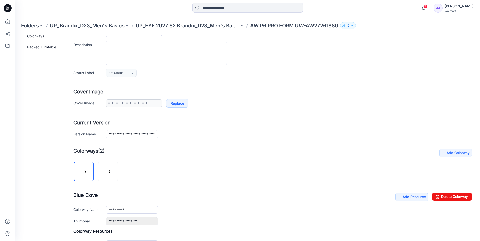
scroll to position [121, 0]
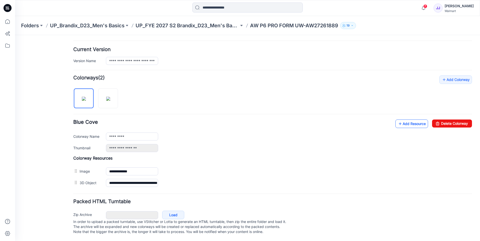
click at [409, 120] on link "Add Resource" at bounding box center [411, 124] width 33 height 9
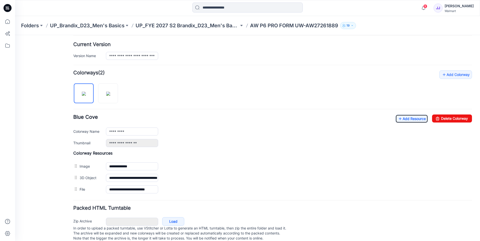
scroll to position [0, 0]
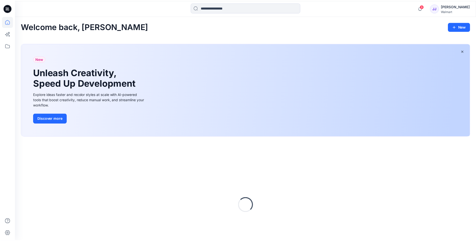
scroll to position [32, 0]
